Goal: Information Seeking & Learning: Learn about a topic

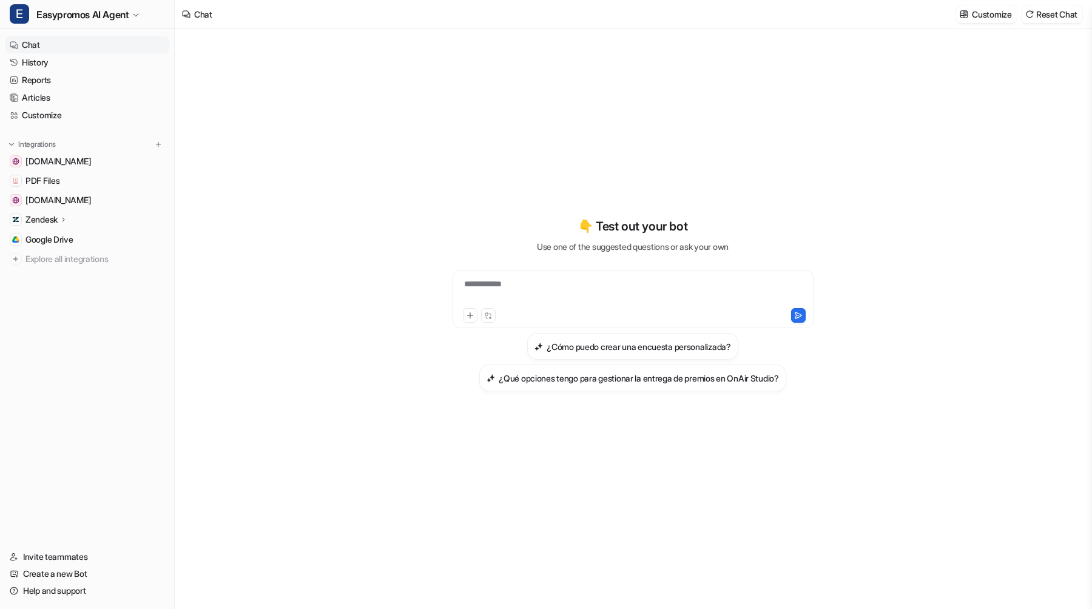
type textarea "**********"
click at [65, 119] on link "Customize" at bounding box center [87, 115] width 164 height 17
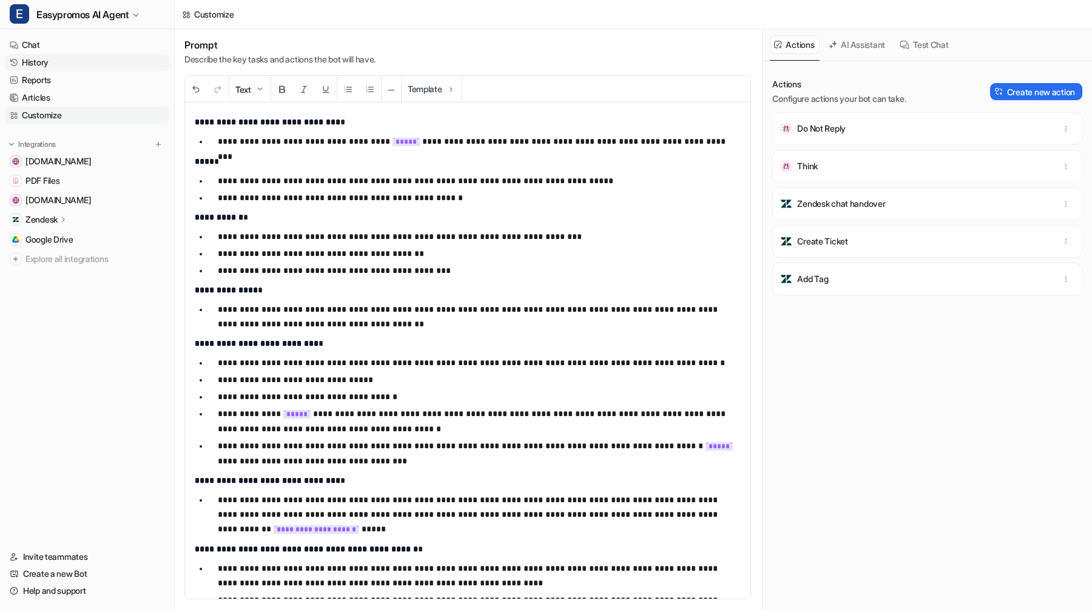
click at [74, 64] on link "History" at bounding box center [87, 62] width 164 height 17
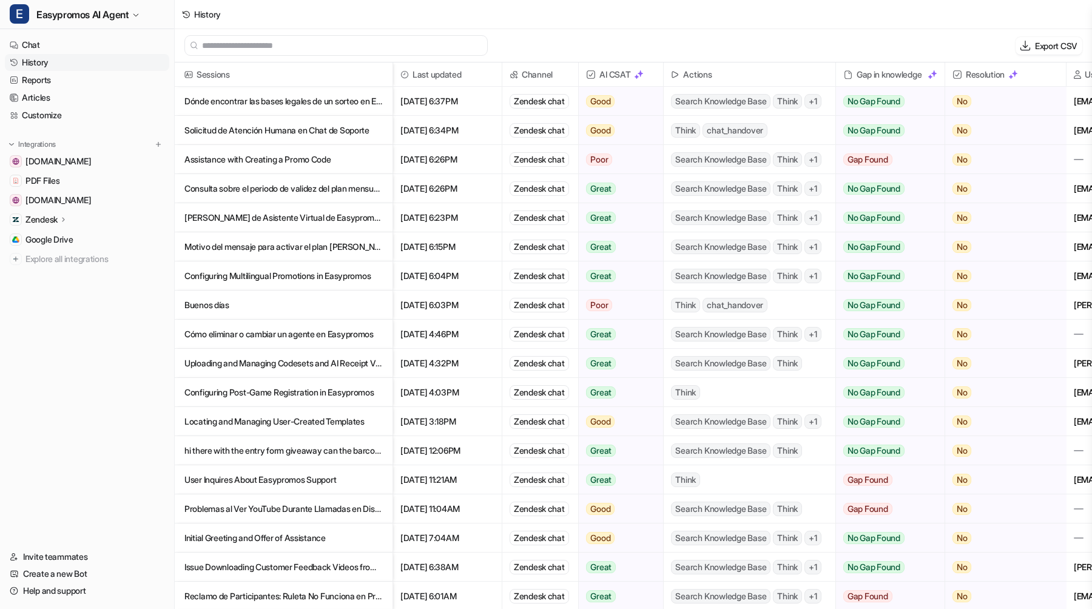
click at [315, 103] on p "Dónde encontrar las bases legales de un sorteo en Easypromos" at bounding box center [283, 101] width 198 height 29
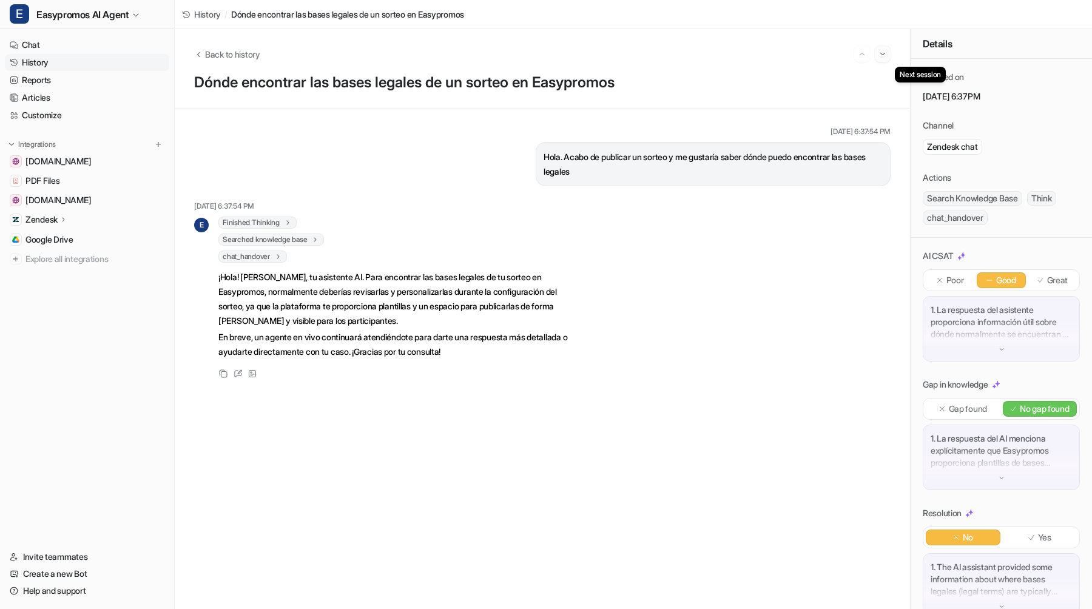
click at [883, 55] on img "Go to next session" at bounding box center [882, 54] width 8 height 11
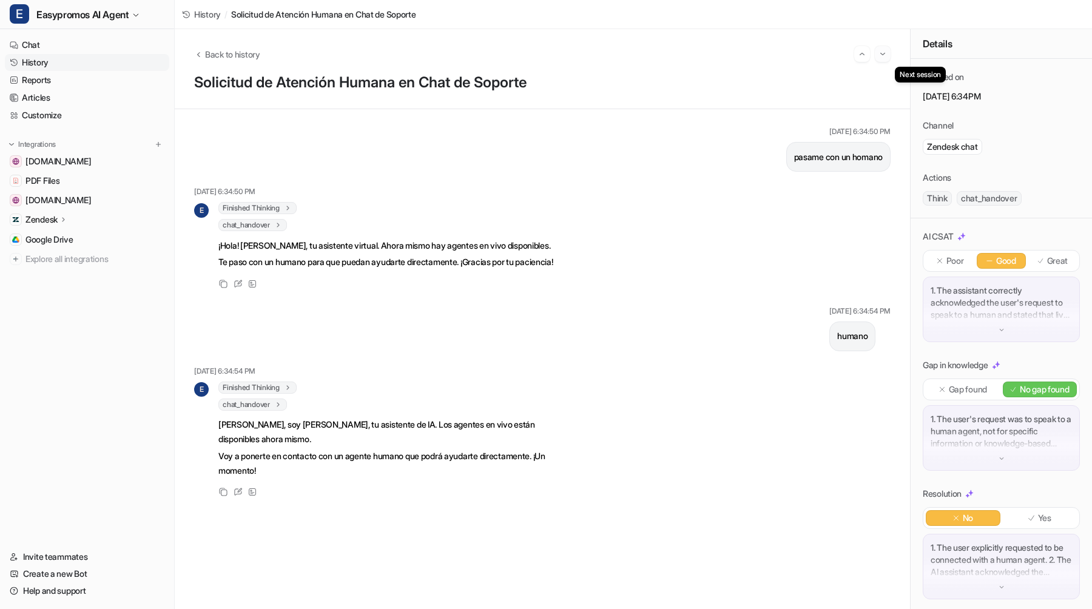
click at [882, 55] on img "Go to next session" at bounding box center [882, 54] width 8 height 11
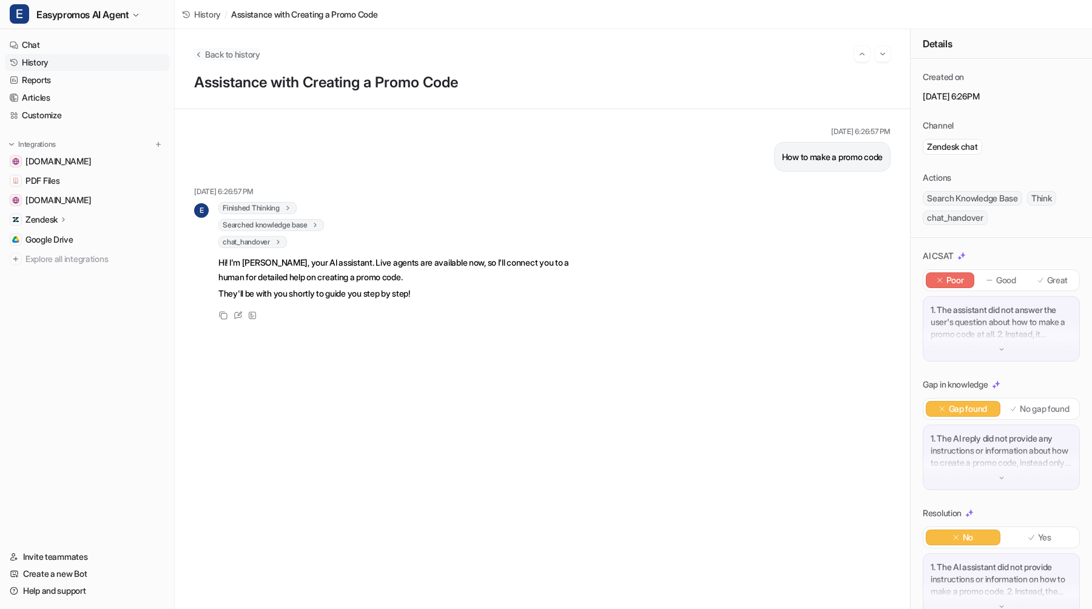
click at [238, 55] on span "Back to history" at bounding box center [232, 54] width 55 height 13
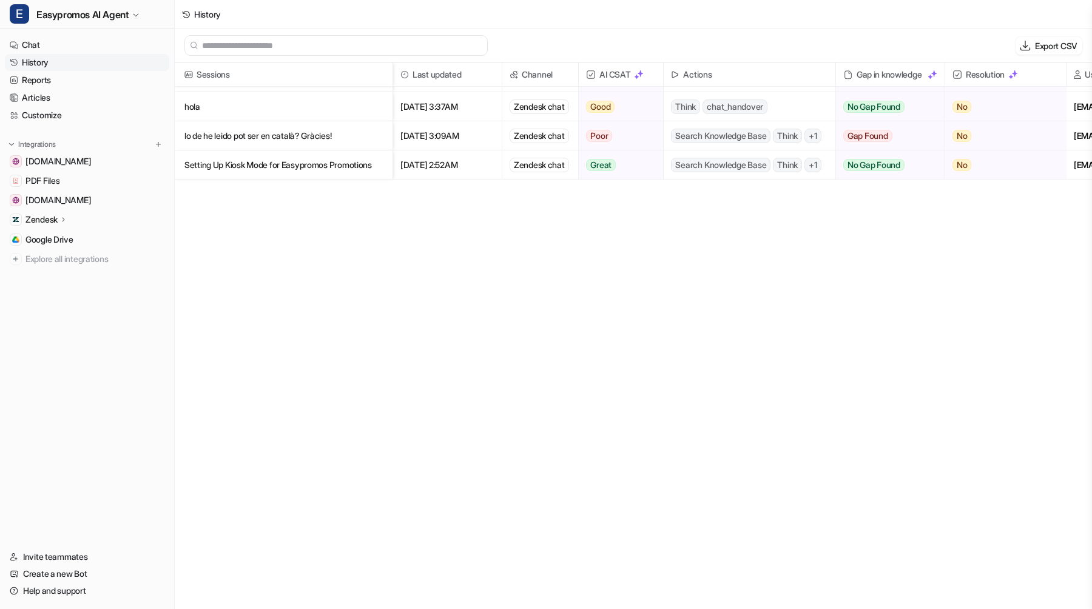
scroll to position [1048, 0]
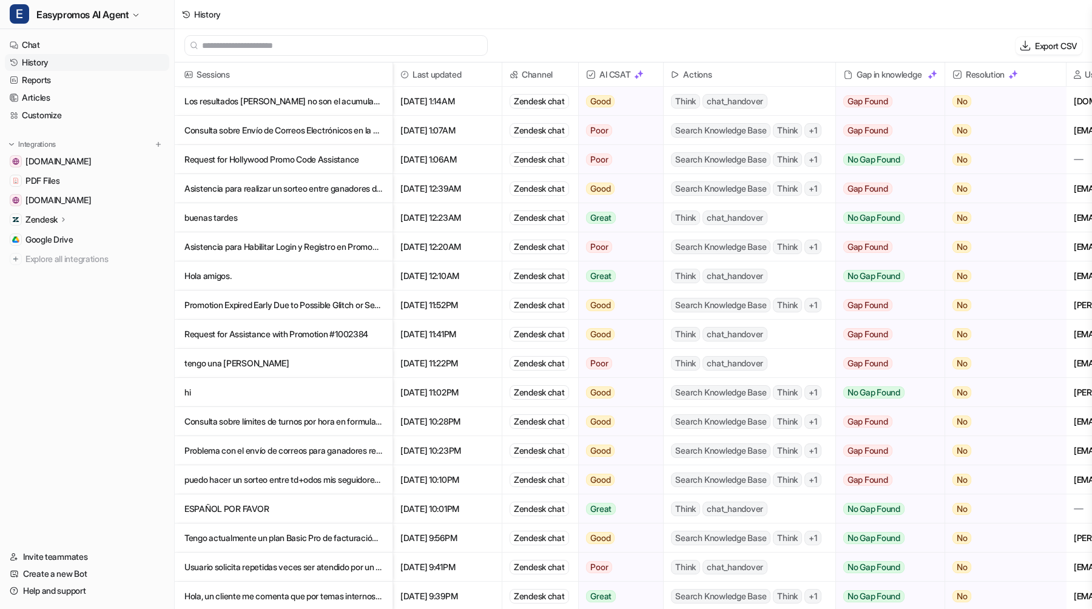
click at [322, 505] on p "ESPAÑOL POR FAVOR" at bounding box center [283, 508] width 198 height 29
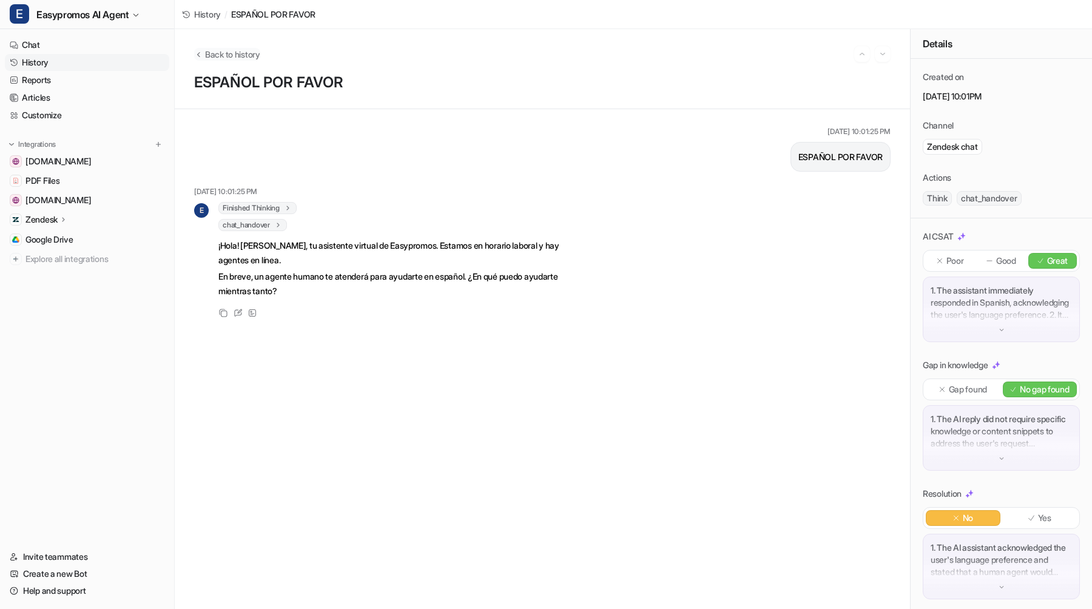
click at [229, 50] on span "Back to history" at bounding box center [232, 54] width 55 height 13
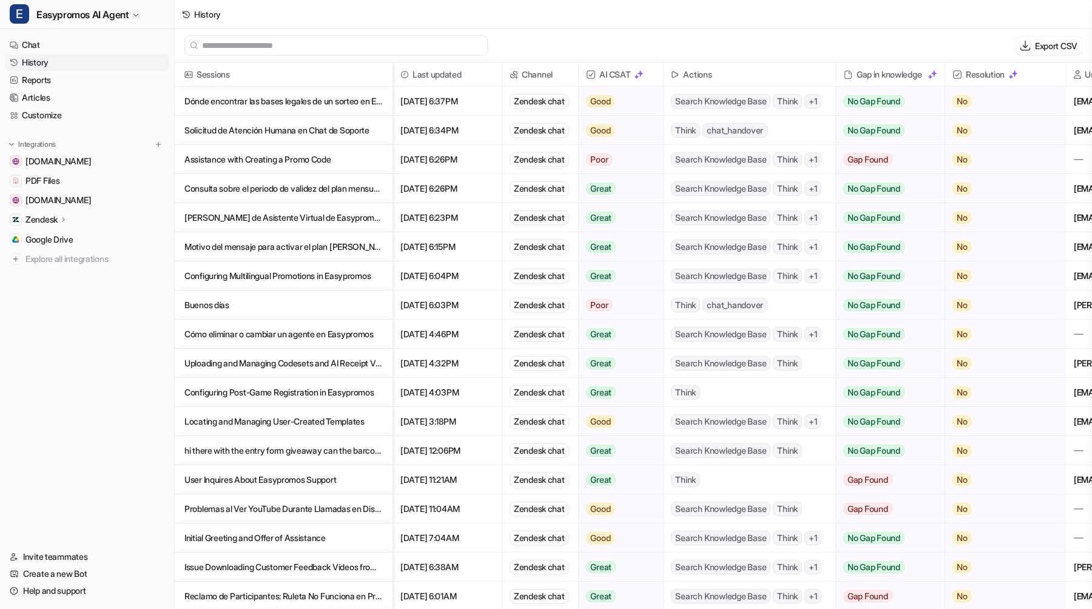
click at [295, 129] on p "Solicitud de Atención Humana en Chat de Soporte" at bounding box center [283, 130] width 198 height 29
